Goal: Information Seeking & Learning: Learn about a topic

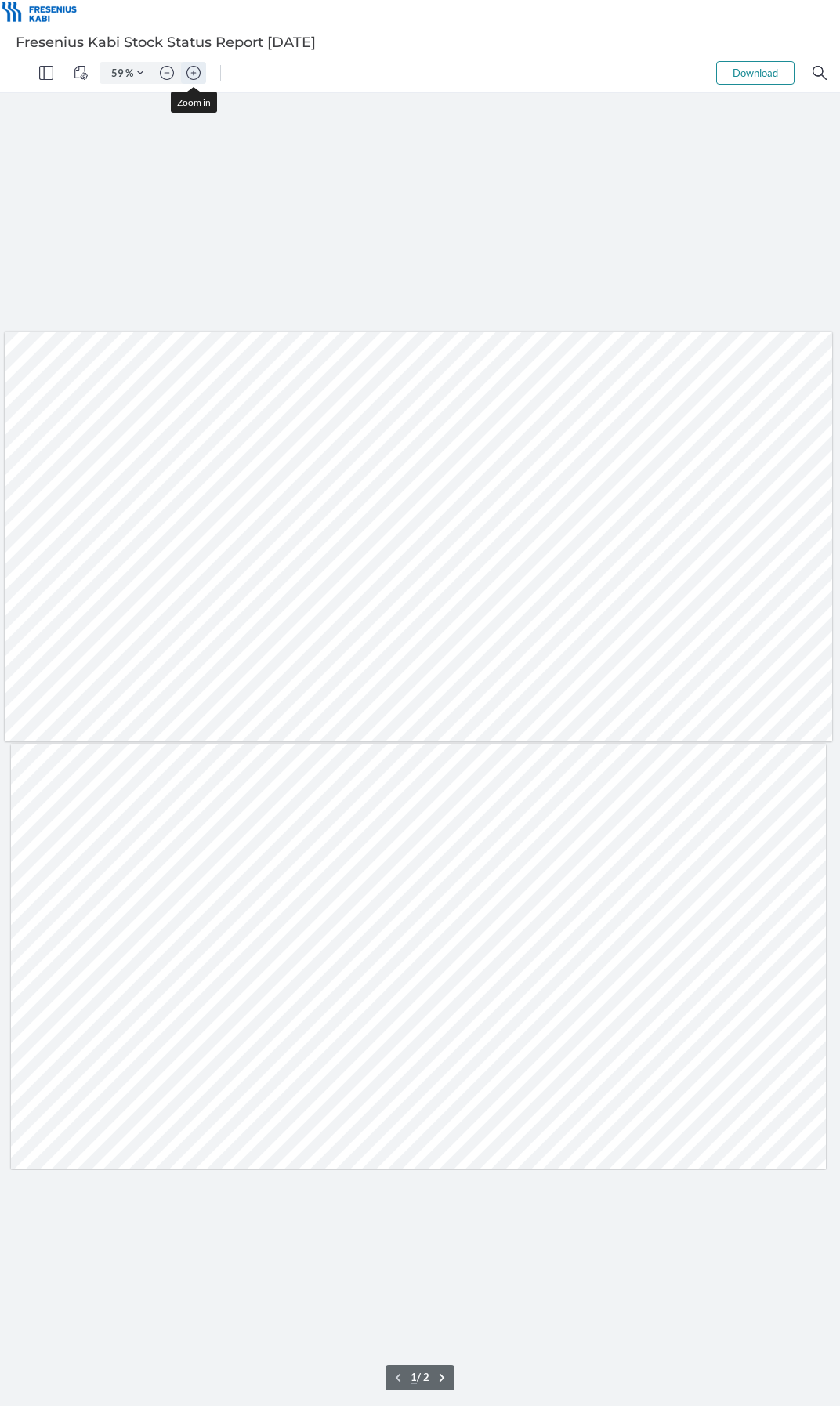
click at [189, 67] on img "Zoom in" at bounding box center [193, 73] width 14 height 14
type input "66"
type input "2"
click at [189, 68] on img "Zoom in" at bounding box center [193, 73] width 14 height 14
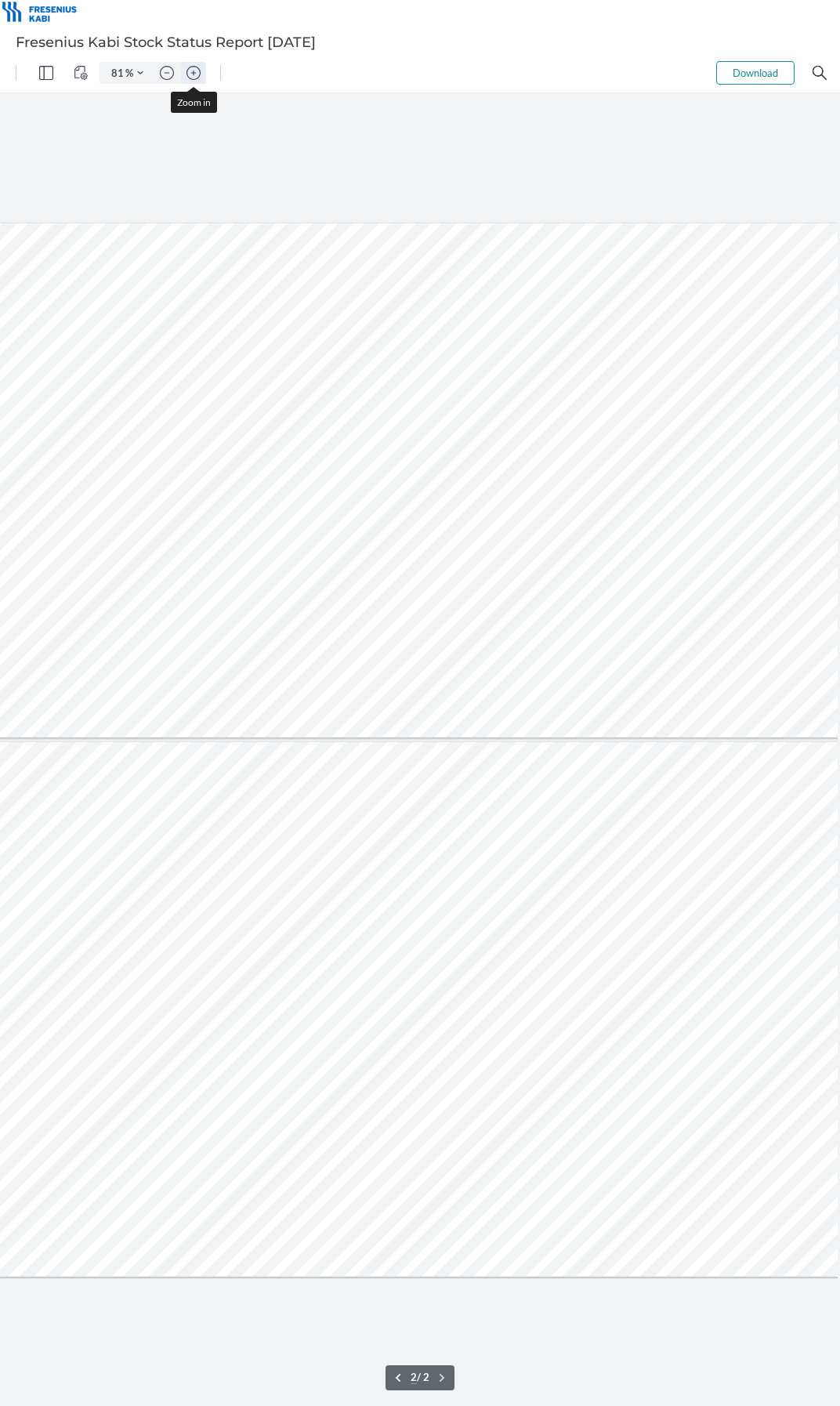
scroll to position [0, 156]
click at [189, 68] on img "Zoom in" at bounding box center [193, 73] width 14 height 14
type input "131"
type input "1"
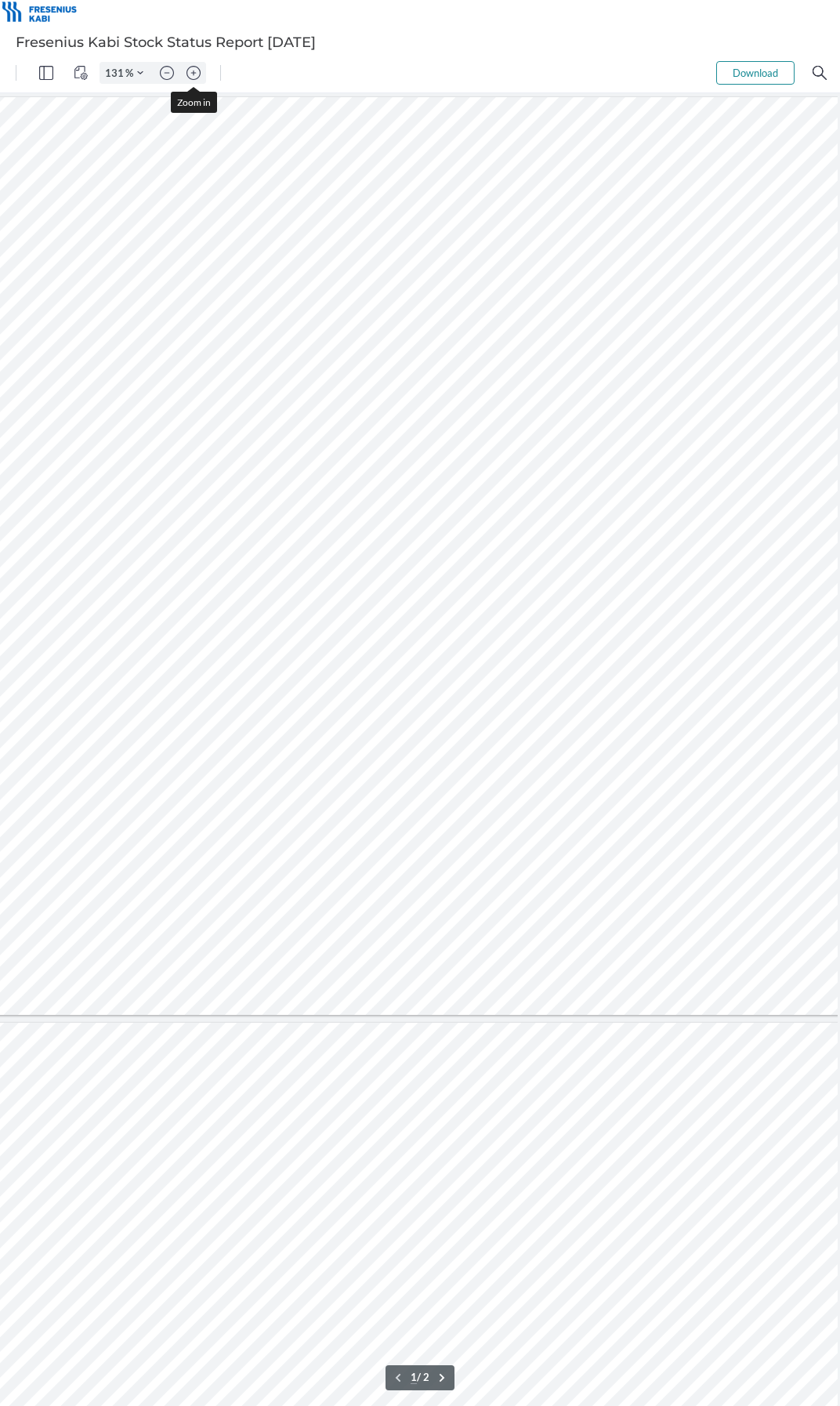
scroll to position [0, 401]
